Goal: Transaction & Acquisition: Register for event/course

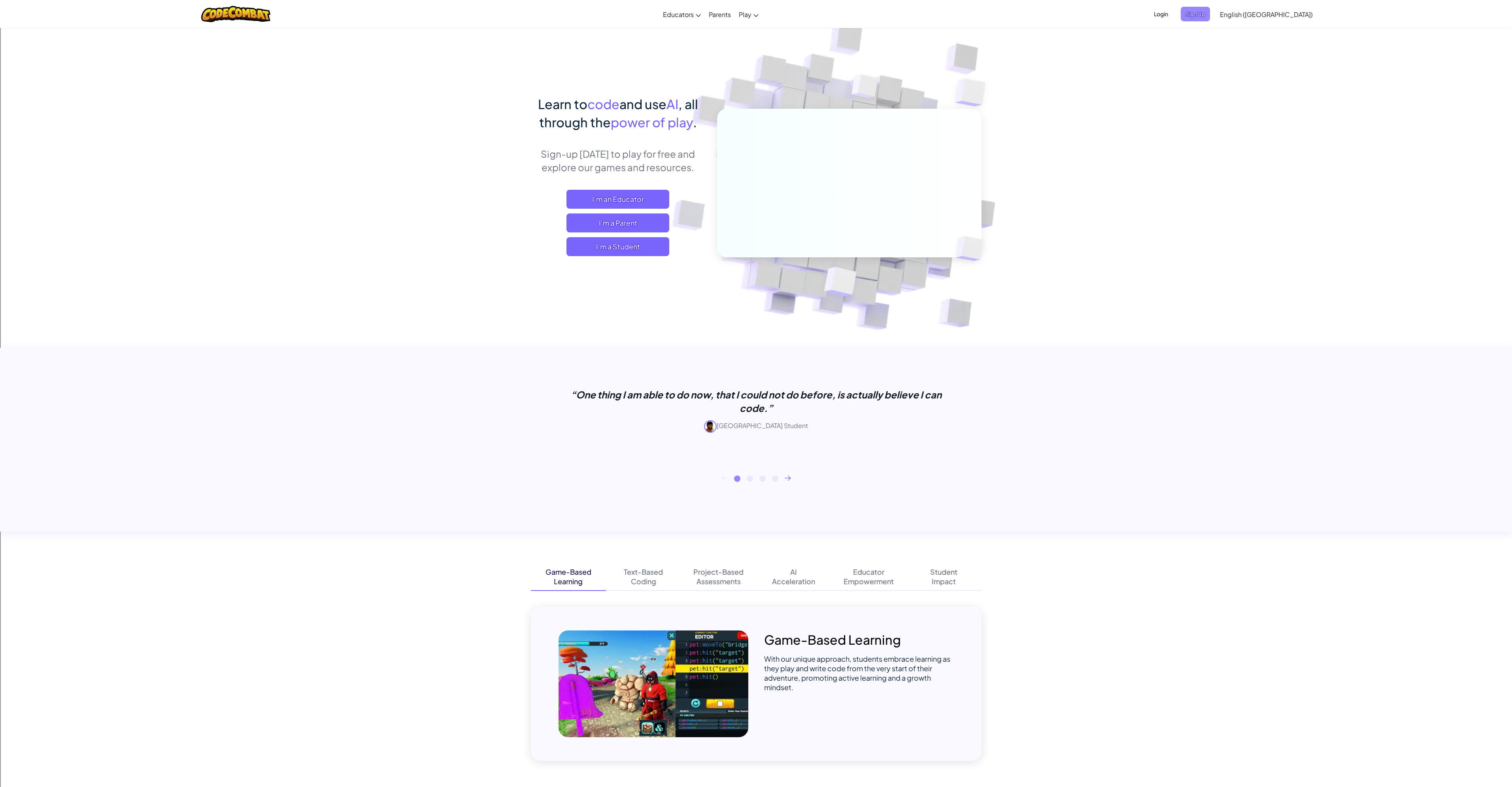
click at [1210, 19] on span "Sign Up" at bounding box center [1195, 14] width 29 height 15
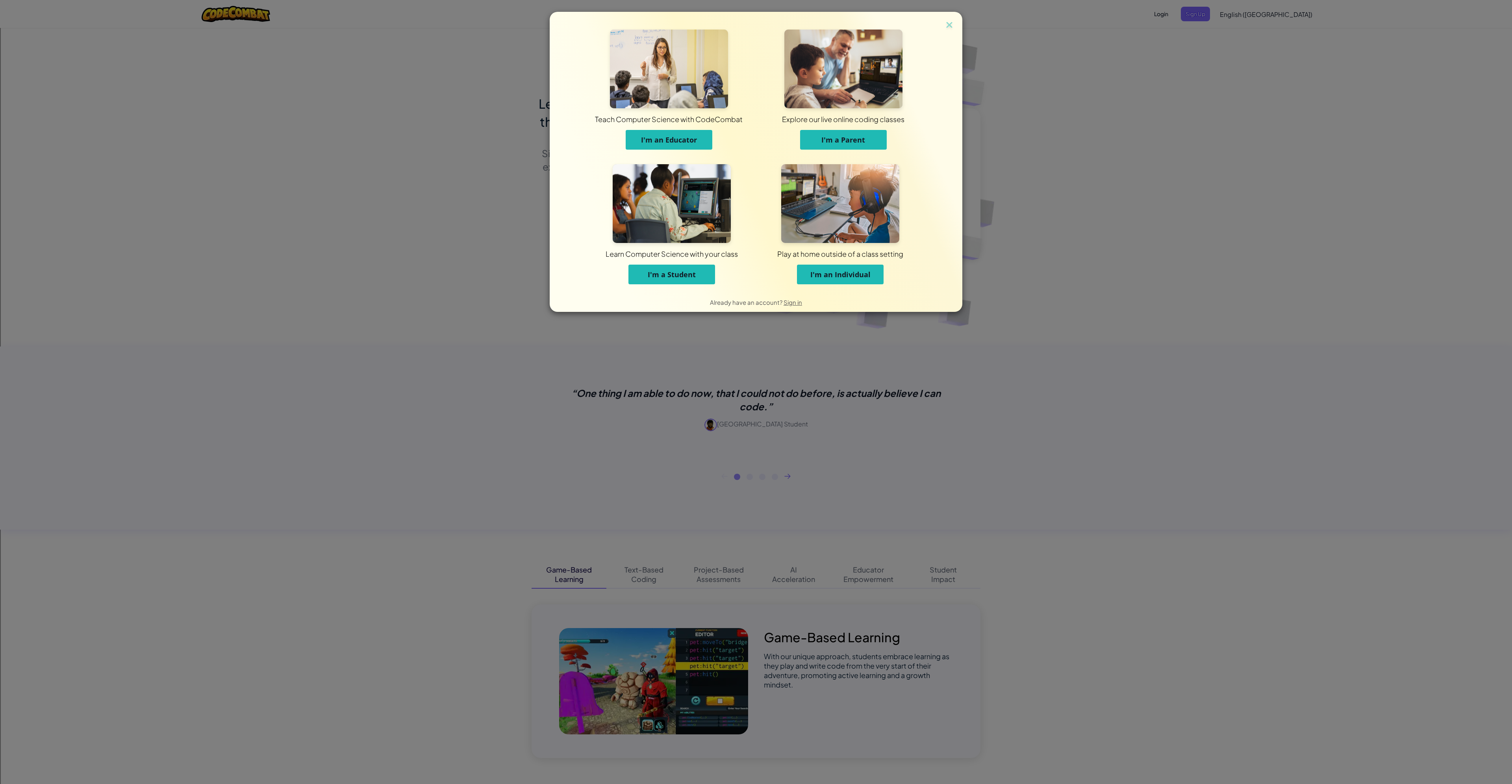
click at [669, 276] on span "I'm a Student" at bounding box center [671, 274] width 48 height 10
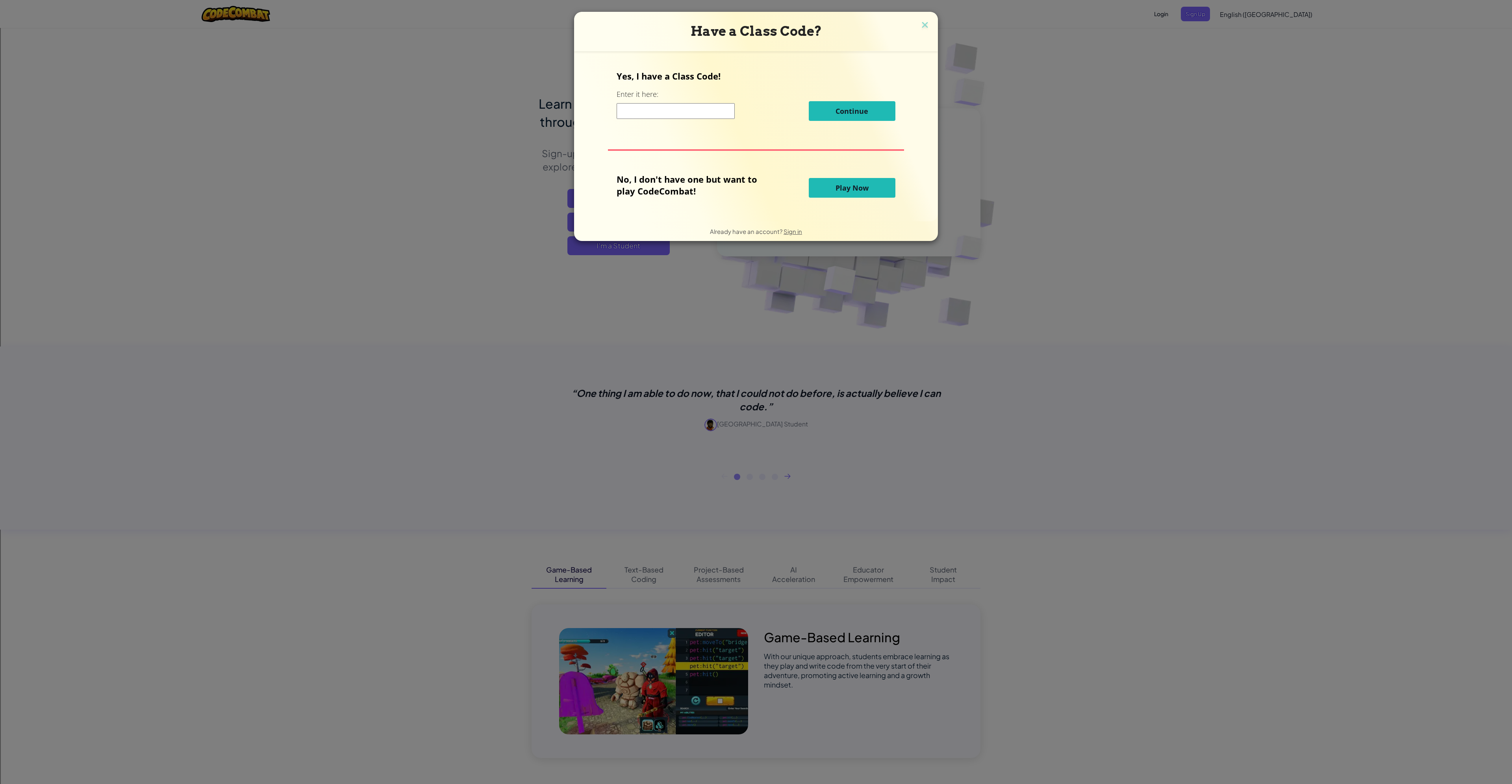
click at [648, 113] on input at bounding box center [675, 111] width 118 height 15
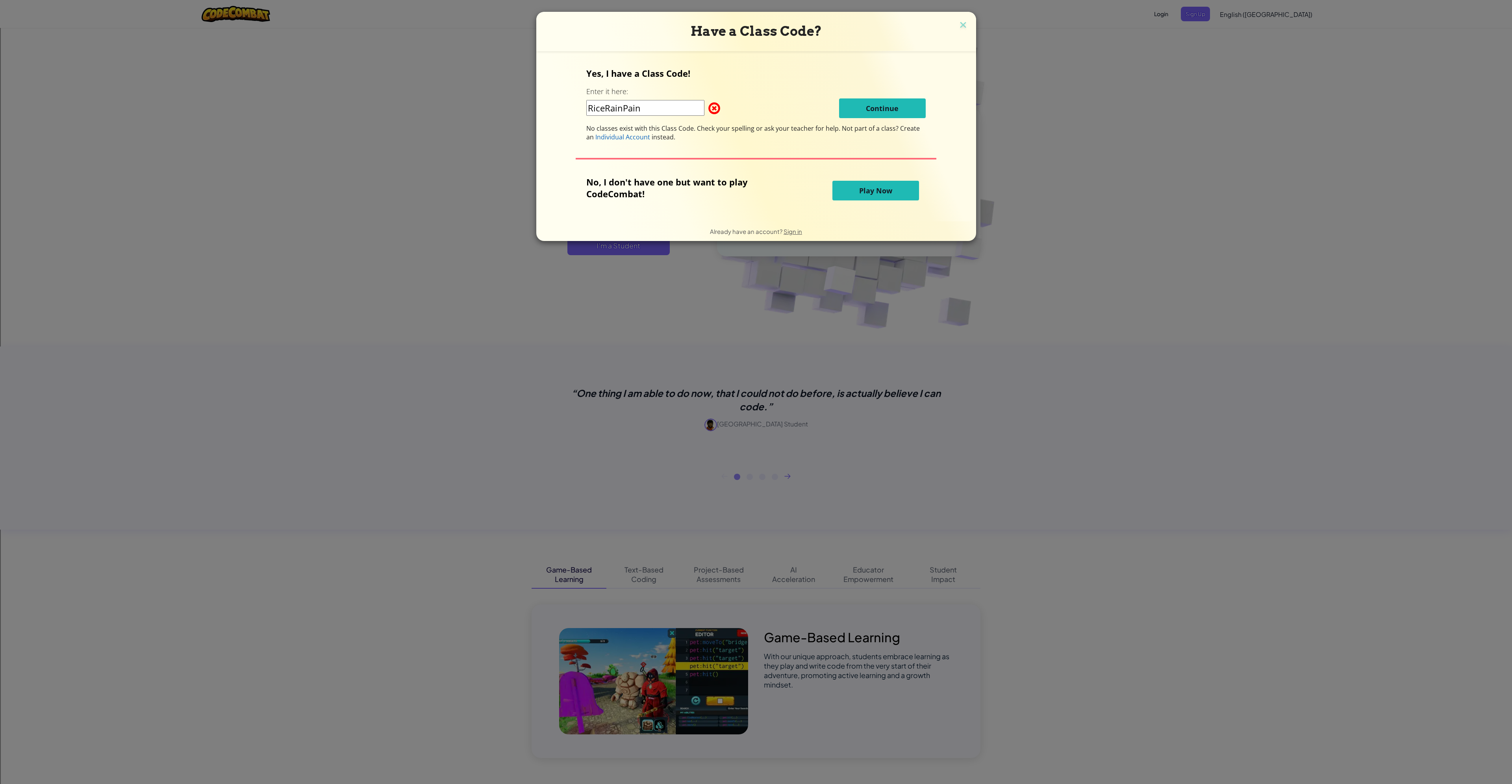
type input "RiceRainPaint"
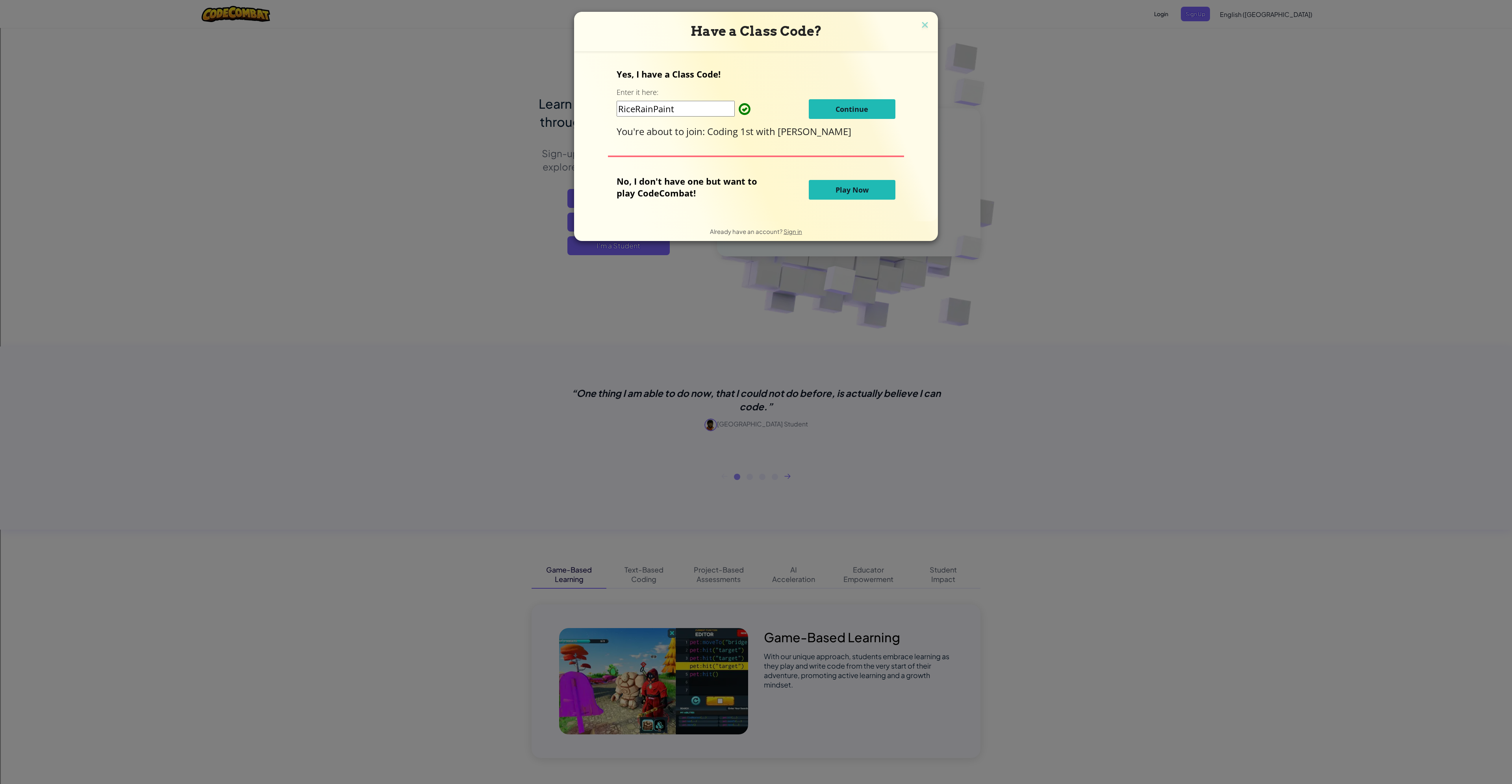
click at [855, 104] on span "Continue" at bounding box center [852, 109] width 33 height 10
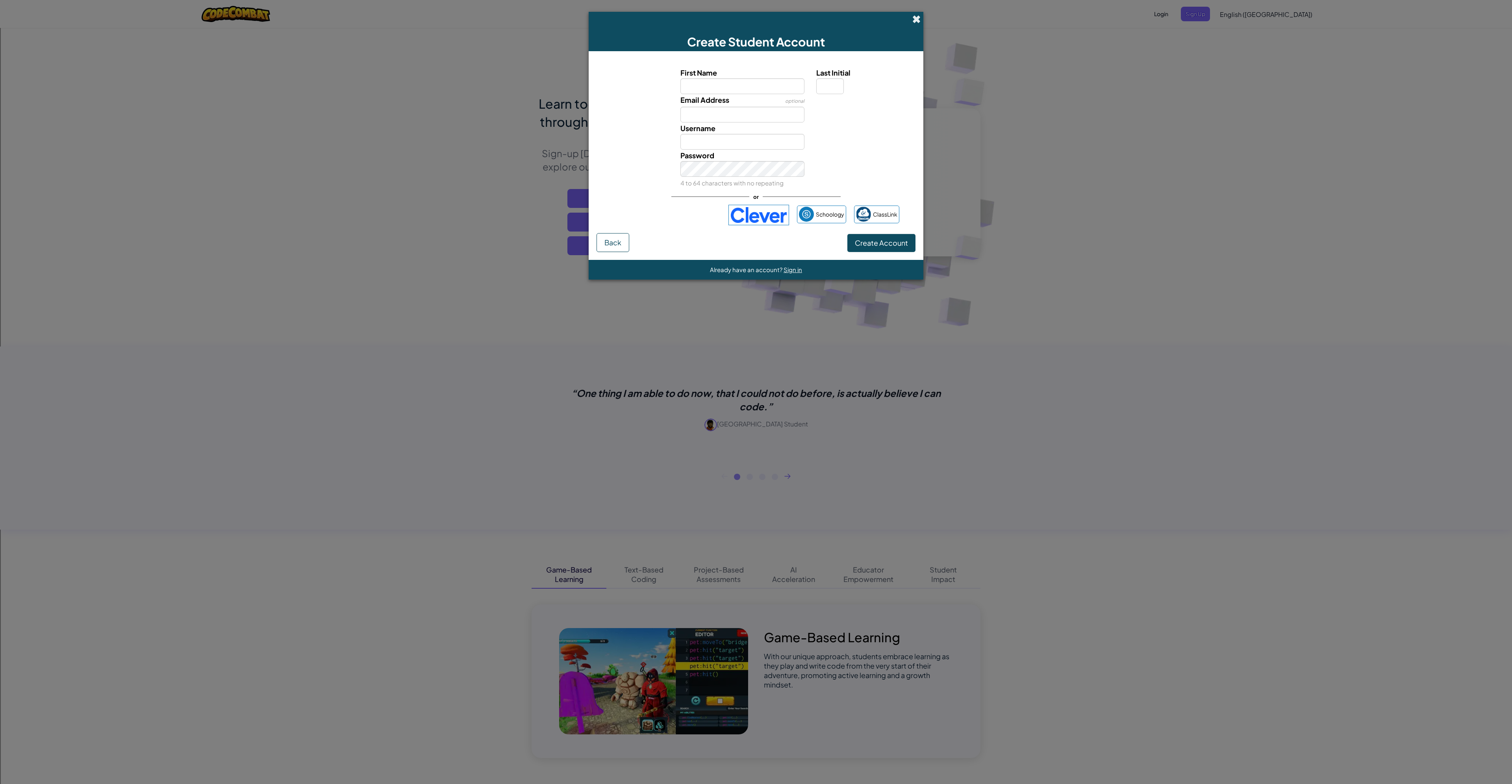
click at [916, 19] on span at bounding box center [916, 18] width 8 height 8
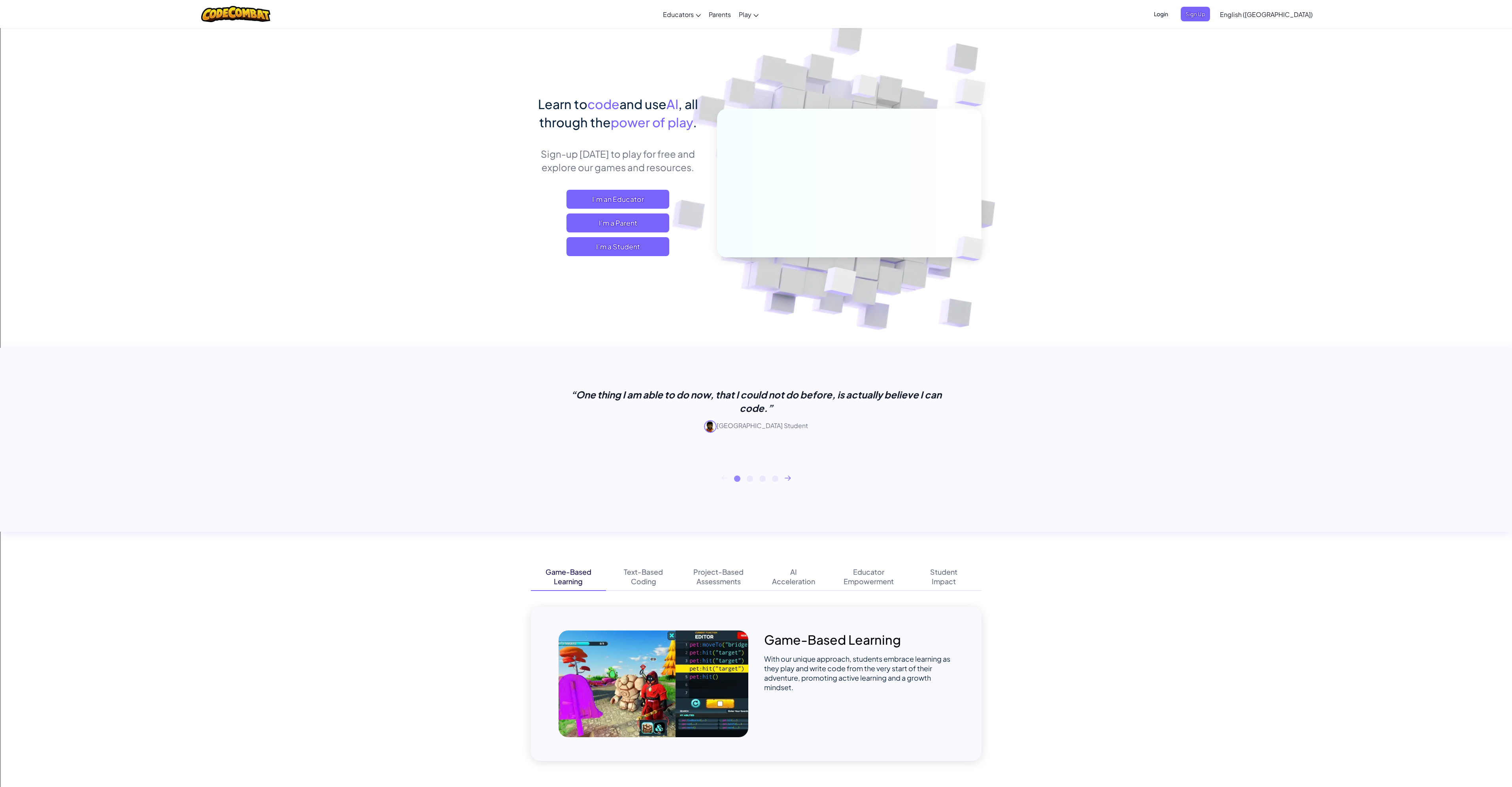
click at [1172, 10] on span "Login" at bounding box center [1161, 14] width 24 height 15
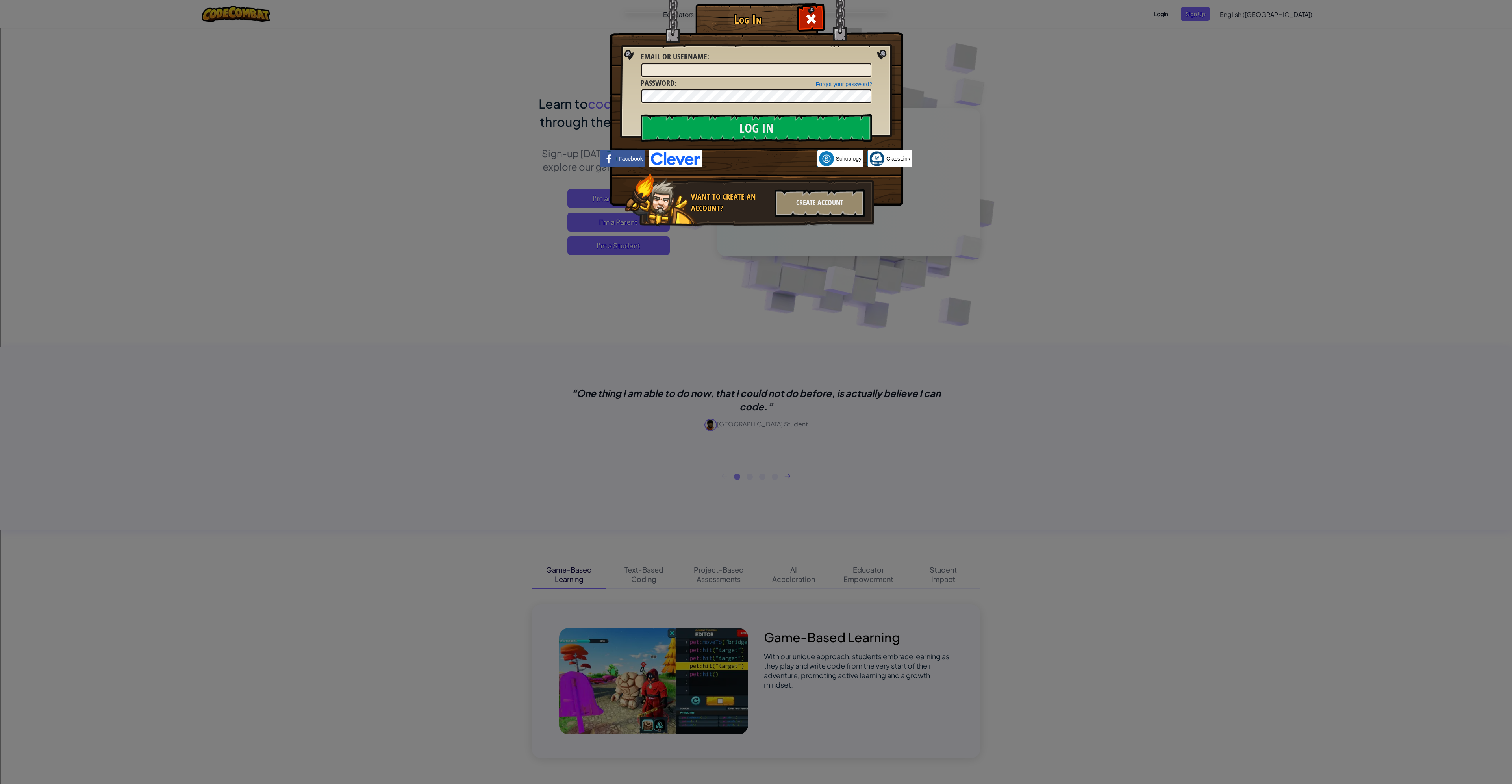
click at [941, 492] on div "Log In Unknown Error Email or Username : Forgot your password? Password : Log I…" at bounding box center [756, 392] width 1512 height 784
